Goal: Transaction & Acquisition: Purchase product/service

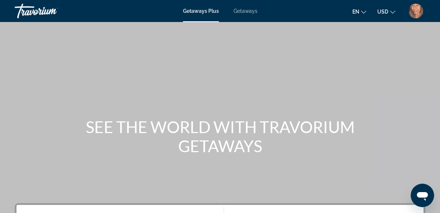
click at [205, 12] on span "Getaways Plus" at bounding box center [201, 11] width 36 height 6
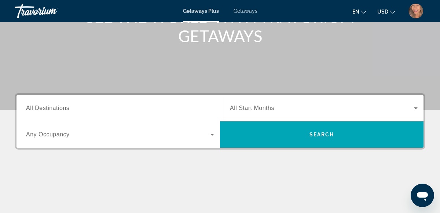
click at [108, 107] on input "Destination All Destinations" at bounding box center [120, 108] width 188 height 9
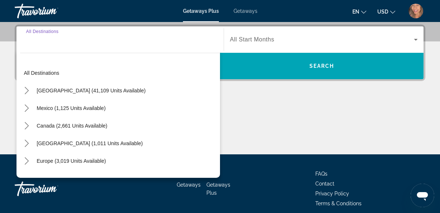
scroll to position [179, 0]
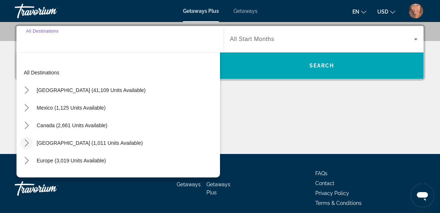
click at [28, 143] on icon "Toggle Caribbean & Atlantic Islands (1,011 units available) submenu" at bounding box center [27, 142] width 4 height 7
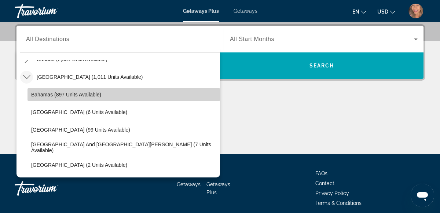
click at [85, 99] on span "Select destination: Bahamas (897 units available)" at bounding box center [124, 95] width 193 height 18
type input "**********"
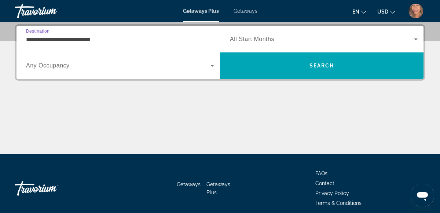
click at [136, 69] on span "Search widget" at bounding box center [118, 65] width 185 height 9
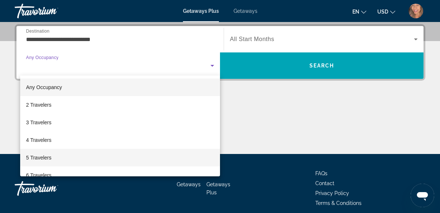
click at [46, 161] on span "5 Travelers" at bounding box center [38, 157] width 25 height 9
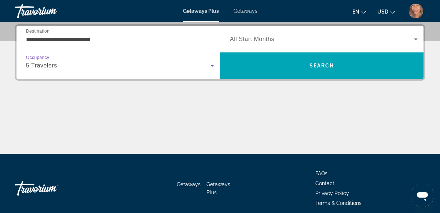
click at [344, 40] on span "Search widget" at bounding box center [322, 39] width 184 height 9
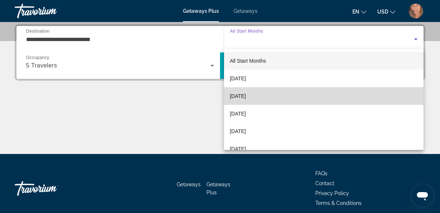
click at [272, 104] on mat-option "November 2025" at bounding box center [324, 96] width 200 height 18
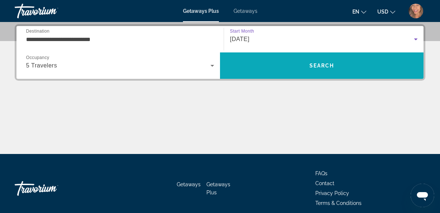
click at [358, 63] on span "Search" at bounding box center [322, 66] width 204 height 18
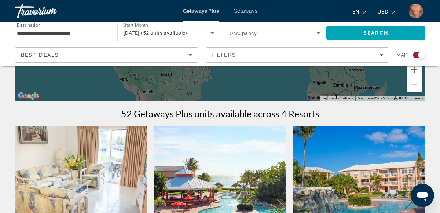
scroll to position [186, 0]
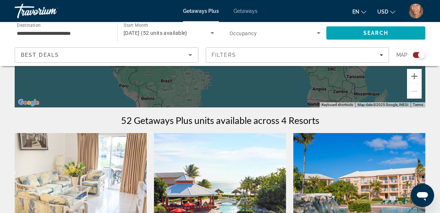
click at [311, 34] on span "Search widget" at bounding box center [273, 33] width 87 height 9
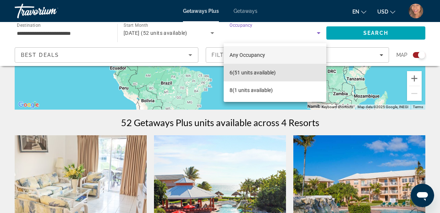
scroll to position [180, 0]
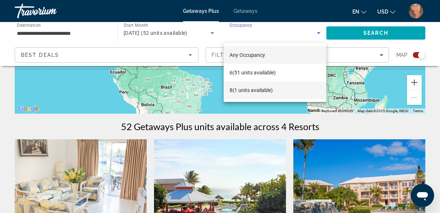
click at [255, 98] on mat-option "8 (1 units available)" at bounding box center [275, 90] width 103 height 18
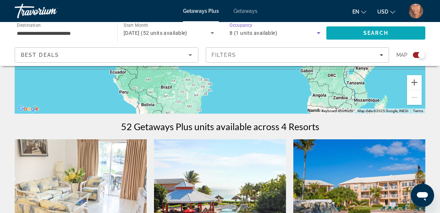
click at [371, 37] on span "Search" at bounding box center [375, 33] width 99 height 18
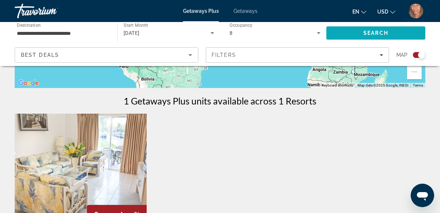
scroll to position [212, 0]
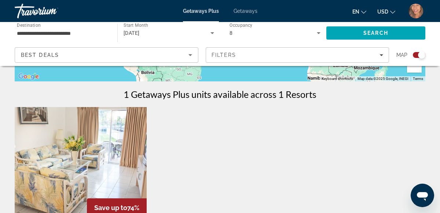
click at [62, 35] on input "**********" at bounding box center [62, 33] width 91 height 9
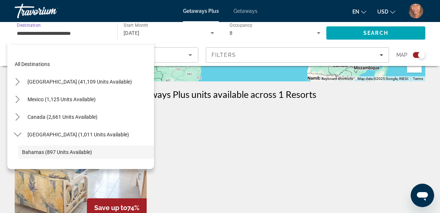
scroll to position [43, 0]
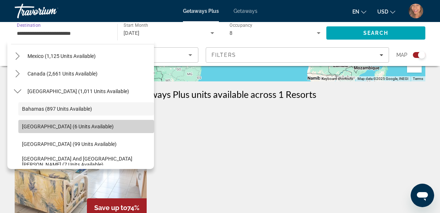
click at [94, 127] on span "Cayman Islands (6 units available)" at bounding box center [68, 127] width 92 height 6
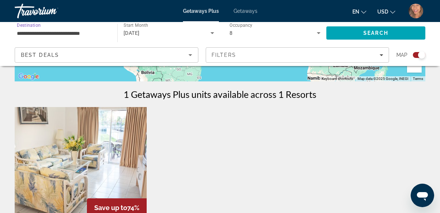
click at [60, 34] on input "**********" at bounding box center [62, 33] width 91 height 9
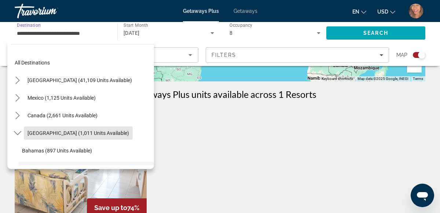
scroll to position [0, 0]
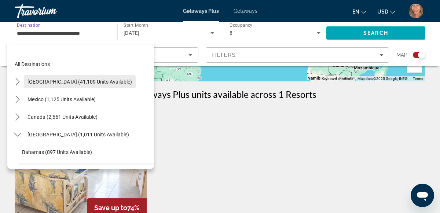
click at [89, 84] on span "United States (41,109 units available)" at bounding box center [80, 82] width 105 height 6
type input "**********"
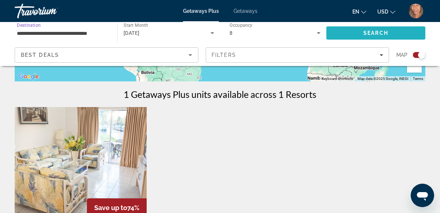
click at [387, 32] on span "Search" at bounding box center [376, 33] width 25 height 6
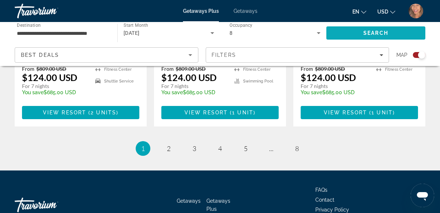
scroll to position [1309, 0]
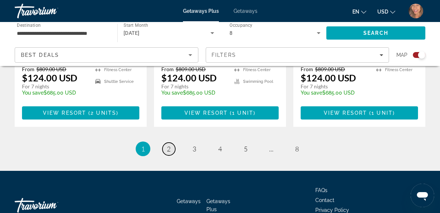
click at [169, 145] on span "2" at bounding box center [169, 149] width 4 height 8
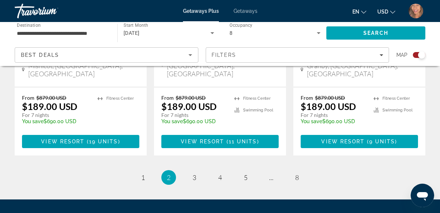
scroll to position [1266, 0]
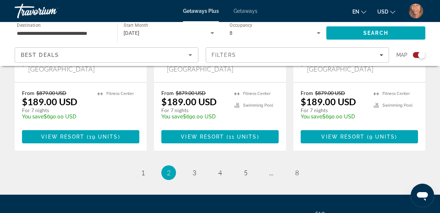
click at [224, 167] on link "page 4" at bounding box center [220, 173] width 13 height 13
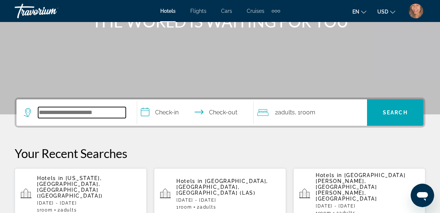
click at [89, 115] on input "Search hotel destination" at bounding box center [82, 112] width 88 height 11
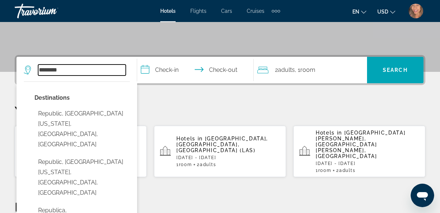
scroll to position [147, 0]
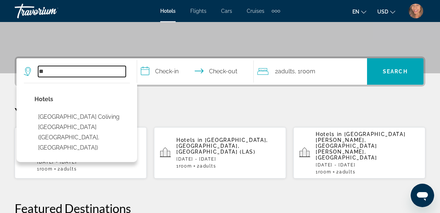
type input "*"
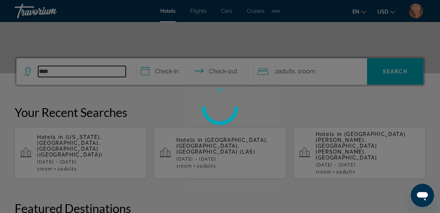
type input "*****"
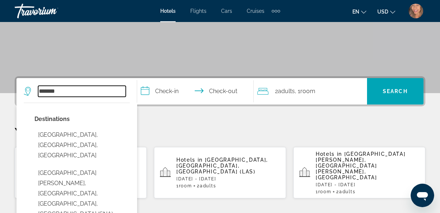
click at [87, 94] on input "*******" at bounding box center [82, 91] width 88 height 11
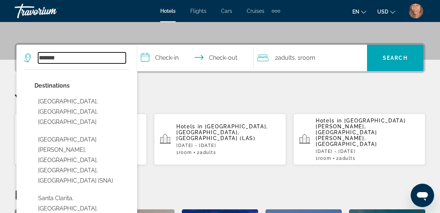
scroll to position [179, 0]
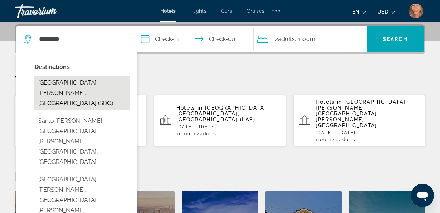
click at [102, 89] on button "[GEOGRAPHIC_DATA][PERSON_NAME], [GEOGRAPHIC_DATA] (SDQ)" at bounding box center [81, 93] width 95 height 34
type input "**********"
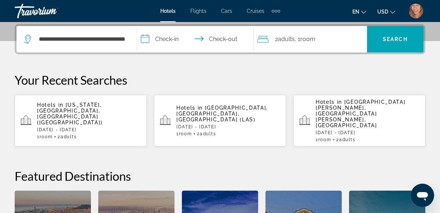
click at [169, 44] on input "**********" at bounding box center [197, 40] width 120 height 29
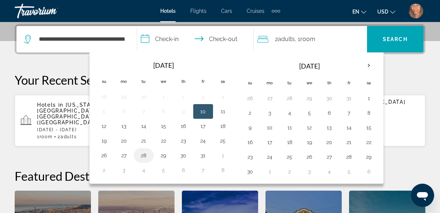
click at [138, 154] on button "28" at bounding box center [144, 155] width 12 height 10
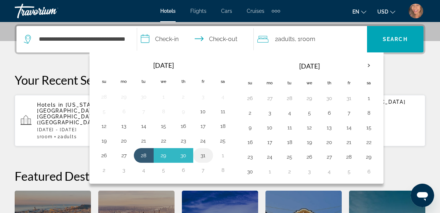
click at [202, 153] on button "31" at bounding box center [203, 155] width 12 height 10
type input "**********"
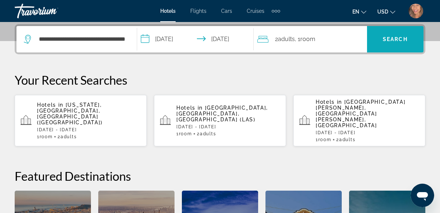
click at [411, 30] on span "Search" at bounding box center [395, 39] width 56 height 18
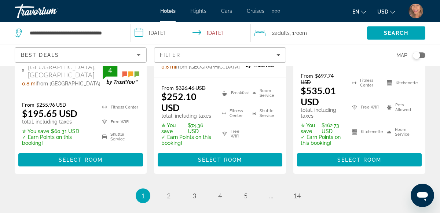
scroll to position [1248, 0]
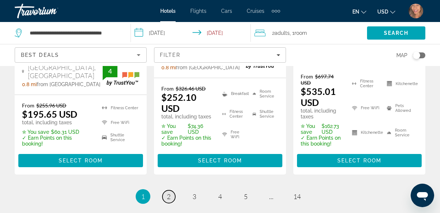
click at [167, 193] on span "2" at bounding box center [169, 197] width 4 height 8
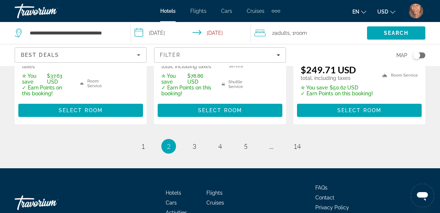
scroll to position [1222, 0]
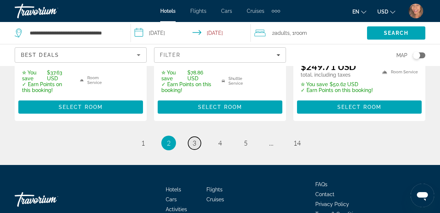
click at [192, 137] on link "page 3" at bounding box center [194, 143] width 13 height 13
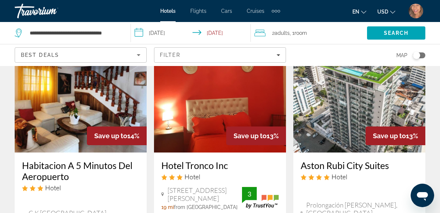
scroll to position [1028, 0]
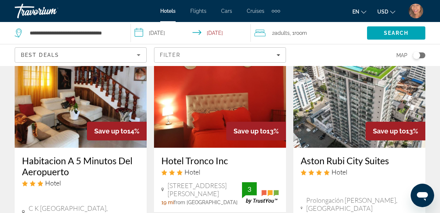
click at [432, 43] on div "Search" at bounding box center [403, 33] width 73 height 22
click at [84, 33] on input "**********" at bounding box center [74, 33] width 91 height 11
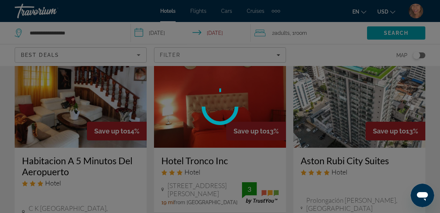
click at [90, 37] on div at bounding box center [220, 106] width 440 height 213
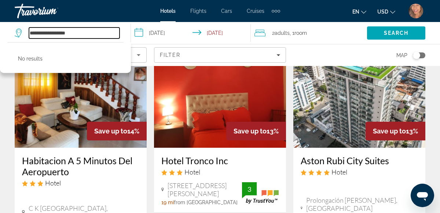
click at [86, 32] on input "**********" at bounding box center [74, 33] width 91 height 11
type input "*"
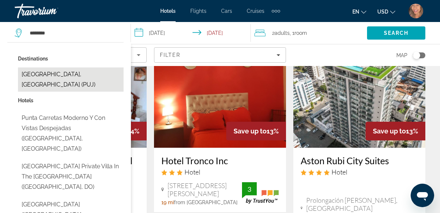
click at [85, 74] on button "[GEOGRAPHIC_DATA], [GEOGRAPHIC_DATA] (PUJ)" at bounding box center [71, 79] width 106 height 24
type input "**********"
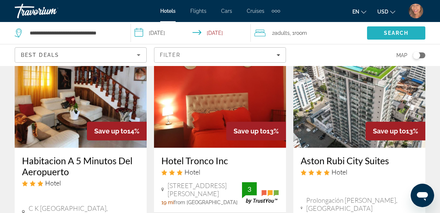
click at [394, 37] on span "Search" at bounding box center [396, 33] width 58 height 18
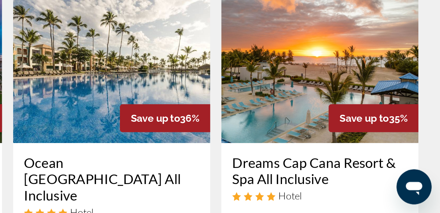
scroll to position [363, 0]
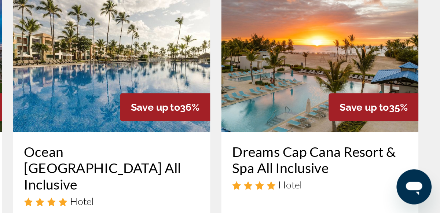
click at [388, 166] on h3 "Dreams Cap Cana Resort & Spa All Inclusive" at bounding box center [359, 177] width 117 height 22
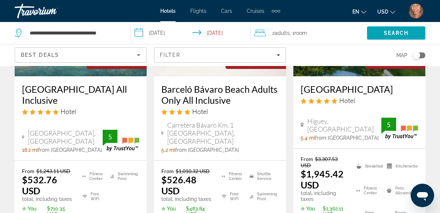
scroll to position [134, 0]
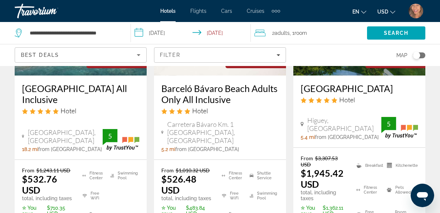
click at [277, 120] on div "Barceló Bávaro Beach Adults Only All Inclusive Hotel" at bounding box center [219, 101] width 117 height 37
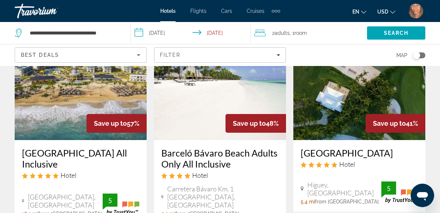
scroll to position [69, 0]
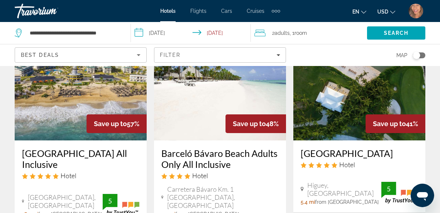
click at [262, 158] on h3 "Barceló Bávaro Beach Adults Only All Inclusive" at bounding box center [219, 159] width 117 height 22
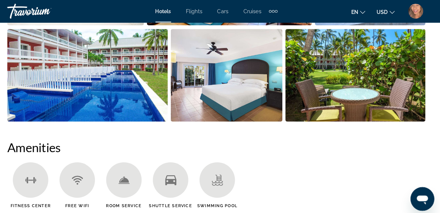
scroll to position [618, 0]
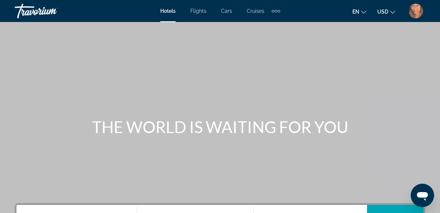
click at [420, 17] on button "User Menu" at bounding box center [415, 10] width 19 height 15
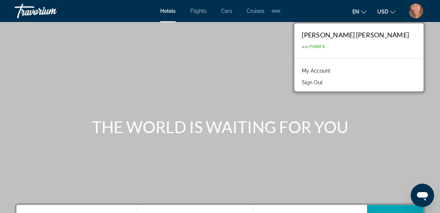
click at [334, 72] on link "My Account" at bounding box center [316, 71] width 36 height 10
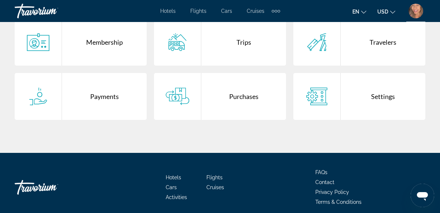
scroll to position [170, 0]
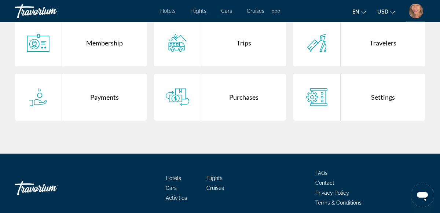
click at [253, 111] on div "Purchases" at bounding box center [243, 97] width 85 height 47
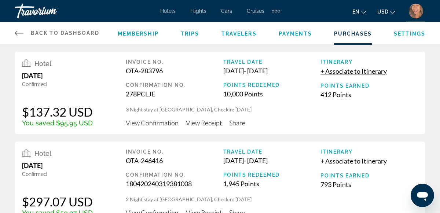
click at [213, 125] on span "View Receipt" at bounding box center [204, 123] width 36 height 8
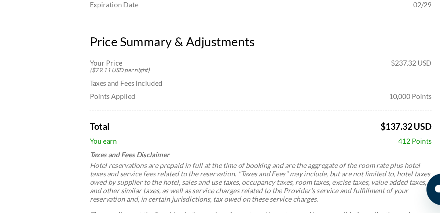
scroll to position [270, 0]
